Goal: Information Seeking & Learning: Learn about a topic

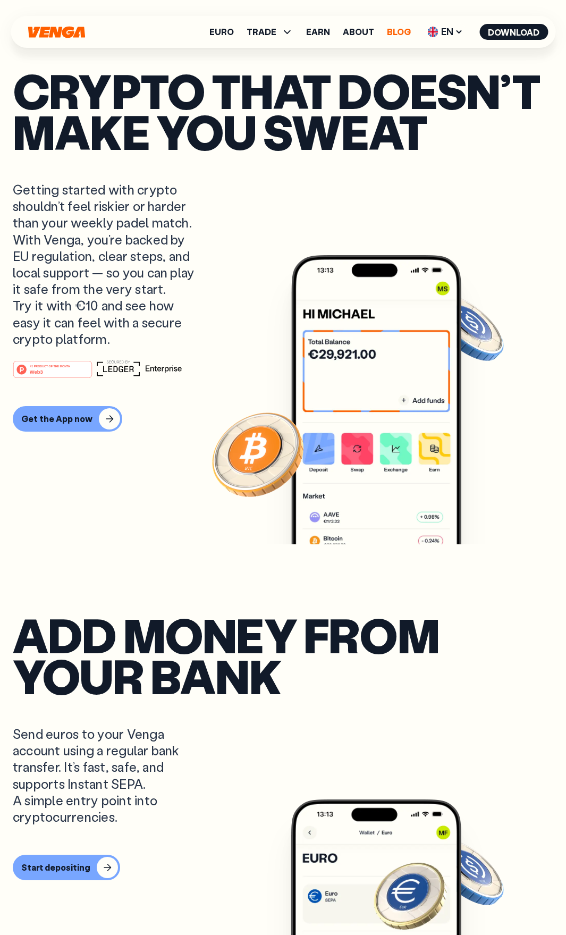
click at [399, 34] on link "Blog" at bounding box center [399, 32] width 24 height 9
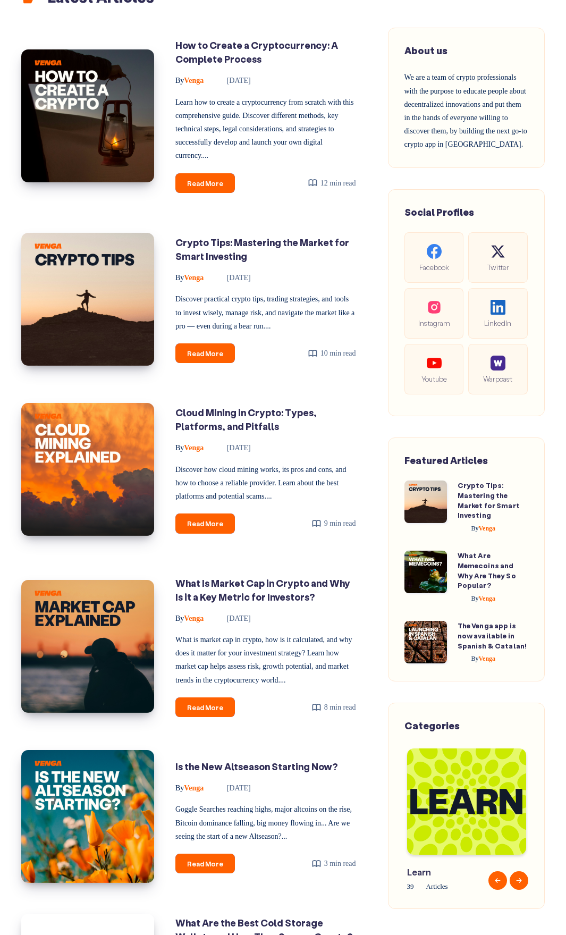
scroll to position [372, 0]
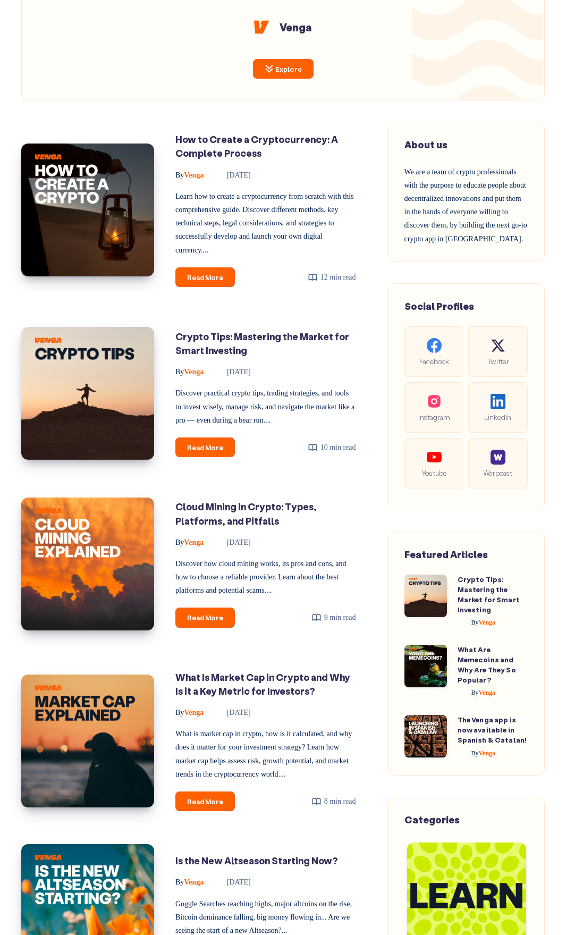
scroll to position [106, 0]
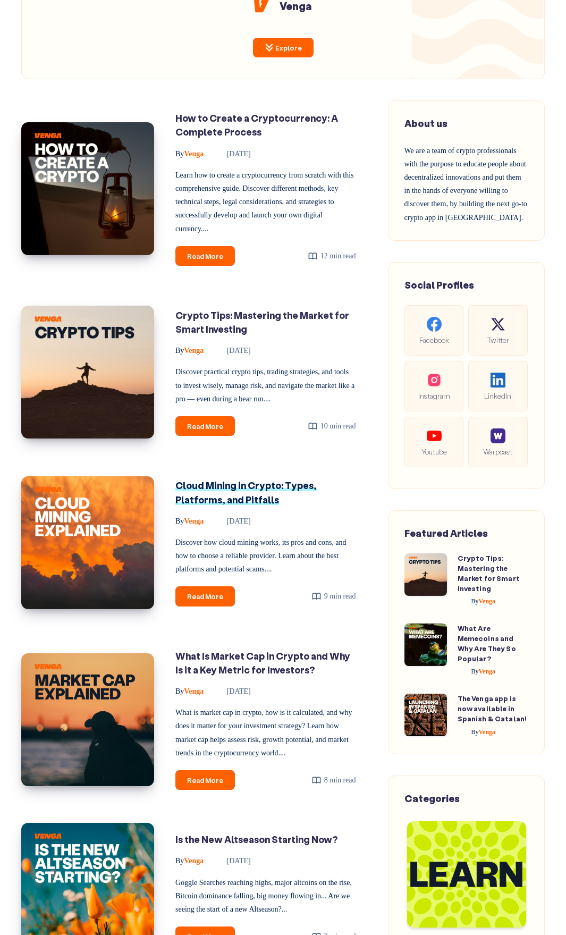
click at [202, 481] on link "Cloud Mining in Crypto: Types, Platforms, and Pitfalls" at bounding box center [245, 492] width 141 height 27
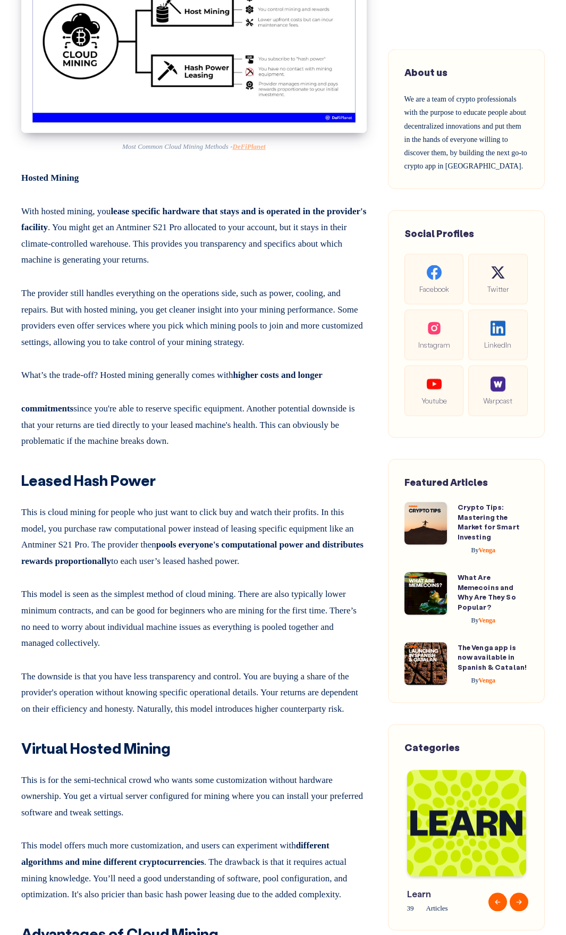
scroll to position [1223, 0]
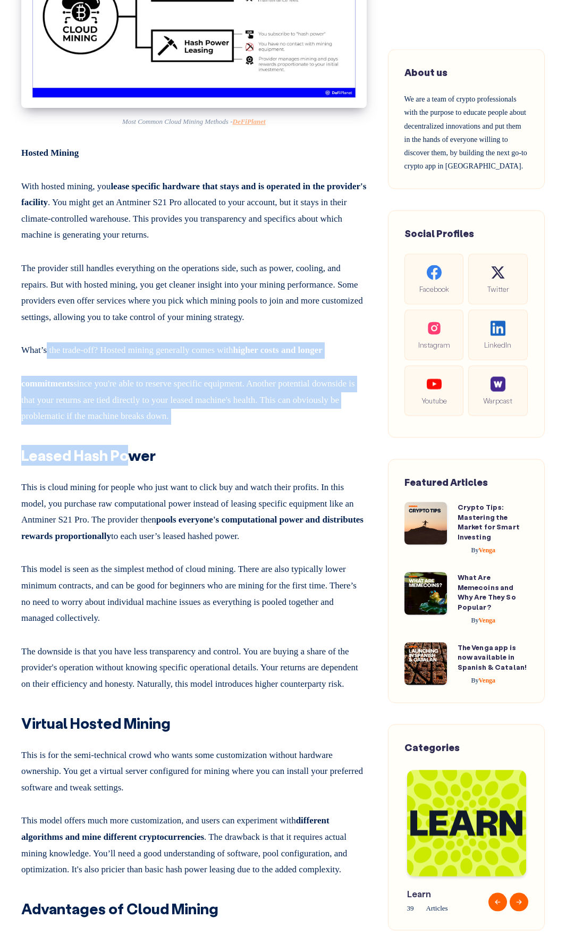
drag, startPoint x: 63, startPoint y: 414, endPoint x: 132, endPoint y: 513, distance: 120.8
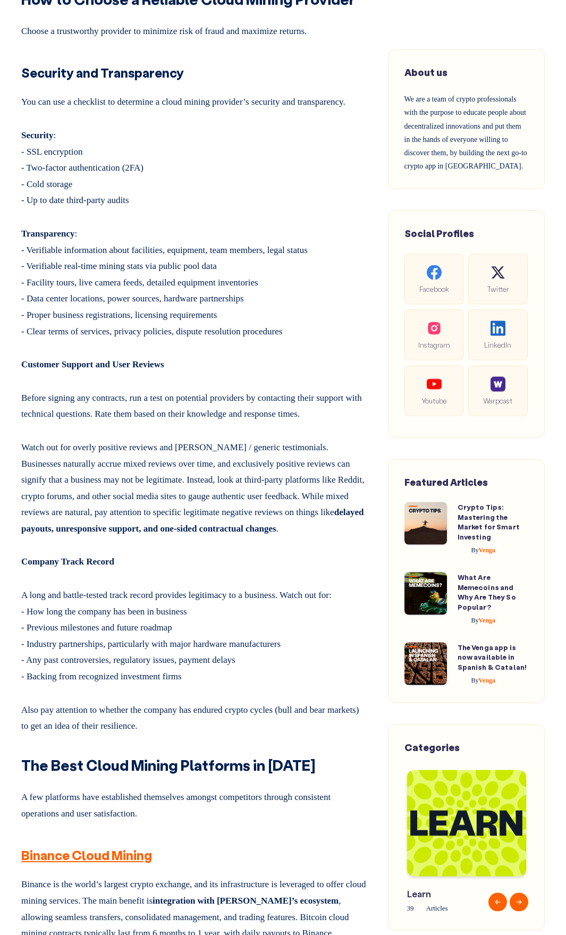
scroll to position [3722, 0]
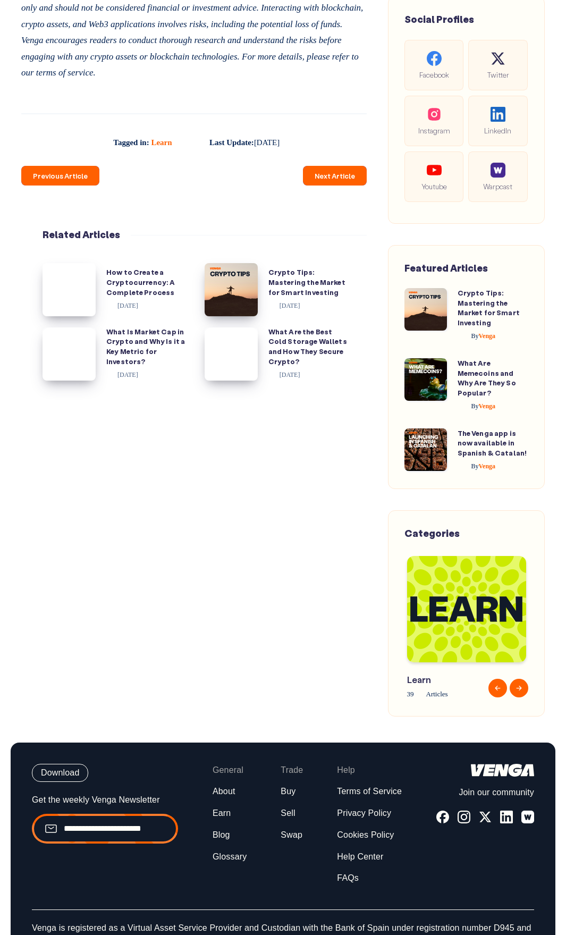
scroll to position [5794, 0]
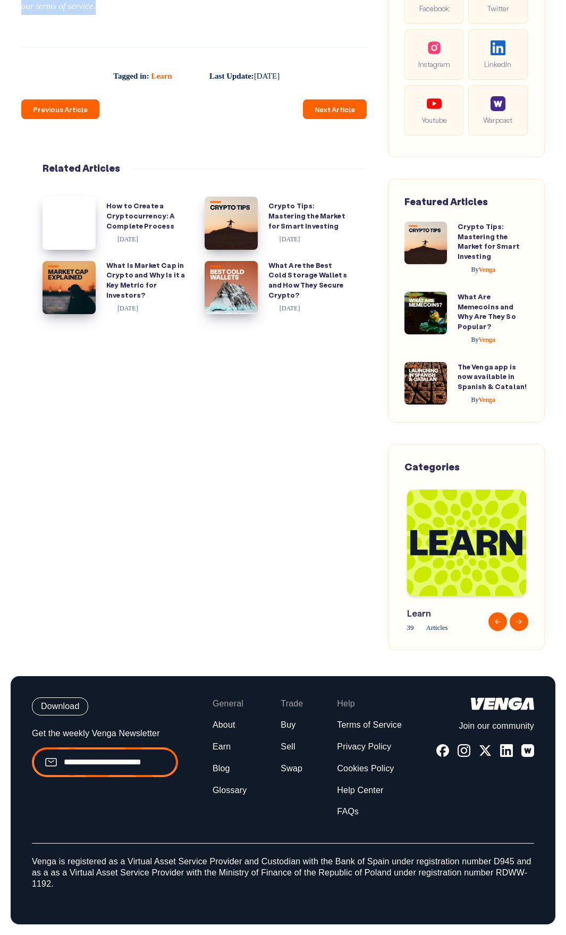
drag, startPoint x: 54, startPoint y: 294, endPoint x: 334, endPoint y: 241, distance: 285.1
copy article "Lorem - Ipsu Dolor - Sita co Adipi Elitse Doeiu Tempor in Utlabo: Etdol, Magnaa…"
